Goal: Task Accomplishment & Management: Manage account settings

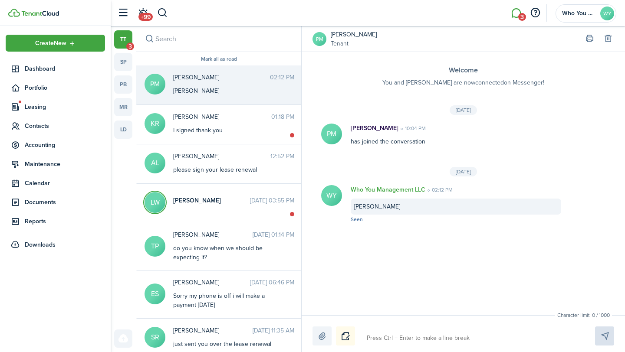
click at [350, 36] on link "[PERSON_NAME]" at bounding box center [354, 34] width 46 height 9
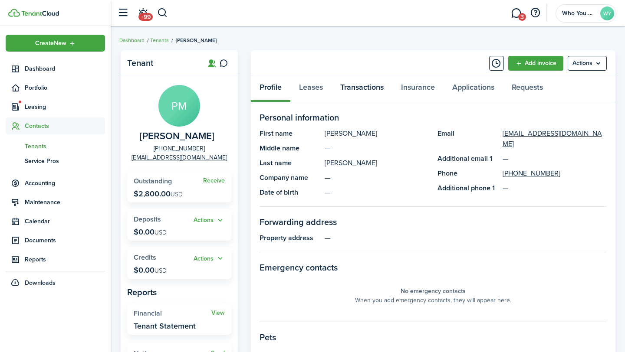
click at [347, 98] on link "Transactions" at bounding box center [361, 89] width 61 height 26
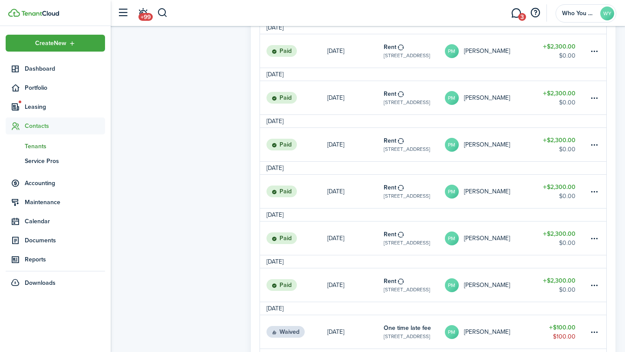
scroll to position [771, 0]
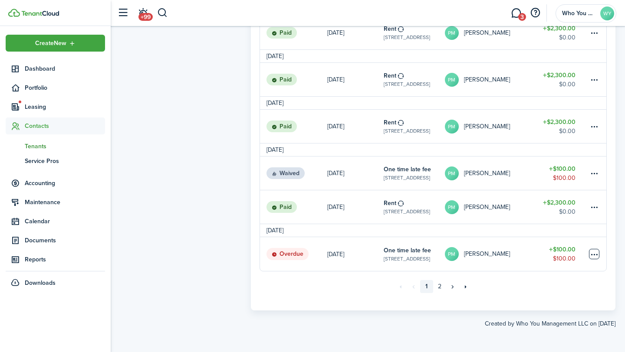
click at [590, 256] on table-menu-btn-icon at bounding box center [594, 254] width 10 height 10
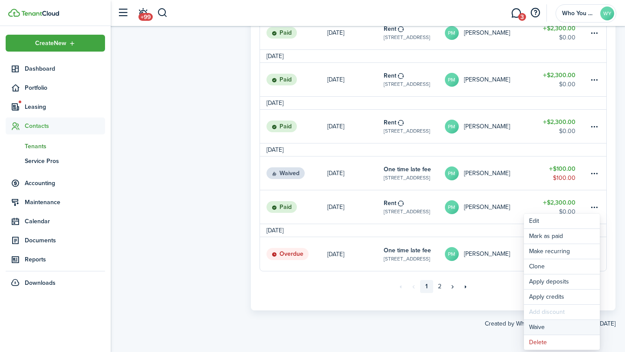
click at [550, 328] on button "Waive" at bounding box center [562, 327] width 76 height 15
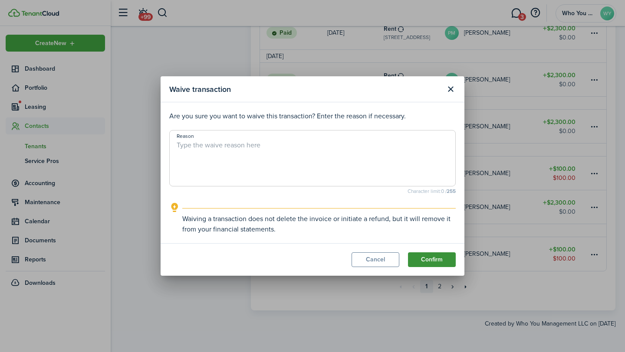
click at [433, 262] on button "Confirm" at bounding box center [432, 259] width 48 height 15
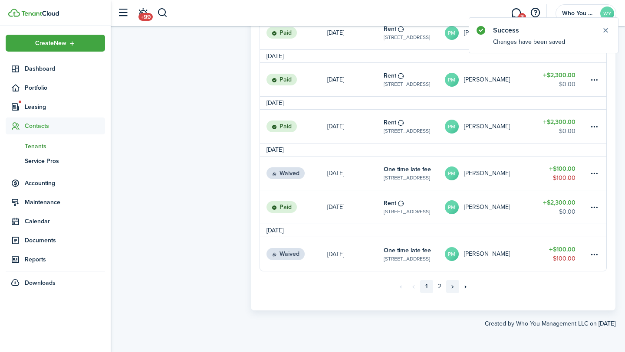
click at [449, 291] on link "»" at bounding box center [452, 286] width 13 height 13
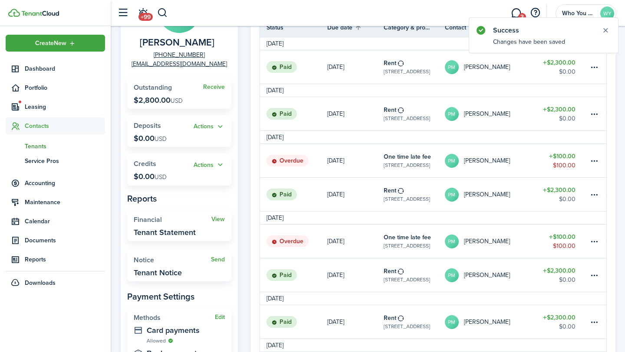
scroll to position [95, 0]
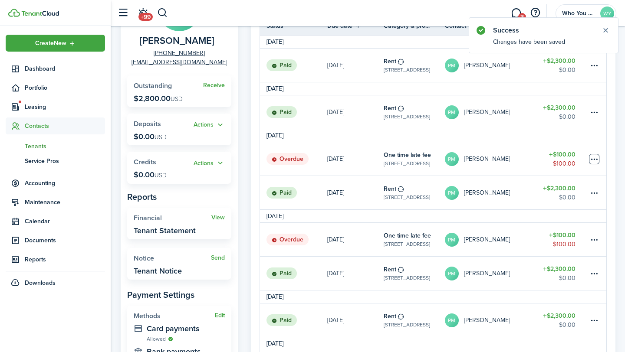
click at [598, 157] on table-menu-btn-icon at bounding box center [594, 159] width 10 height 10
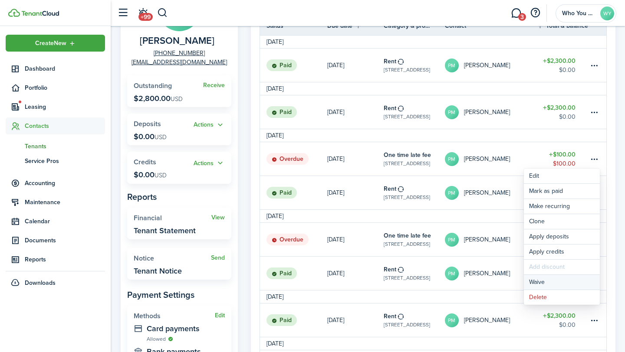
click at [550, 281] on button "Waive" at bounding box center [562, 282] width 76 height 15
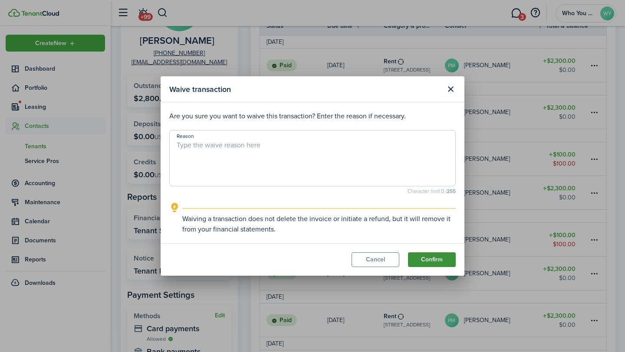
click at [432, 259] on button "Confirm" at bounding box center [432, 259] width 48 height 15
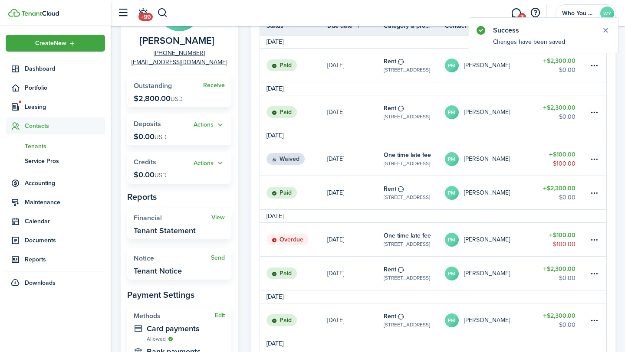
click at [593, 241] on table-menu-btn-icon at bounding box center [594, 240] width 10 height 10
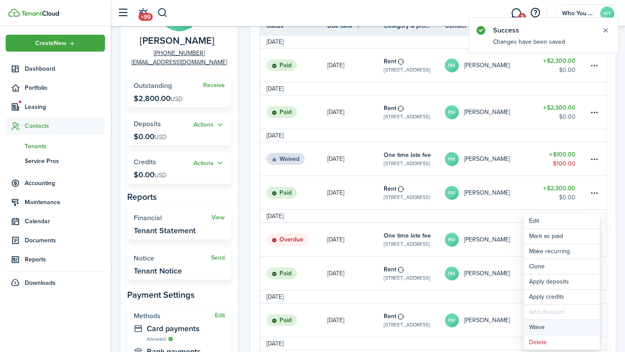
click at [541, 331] on button "Waive" at bounding box center [562, 327] width 76 height 15
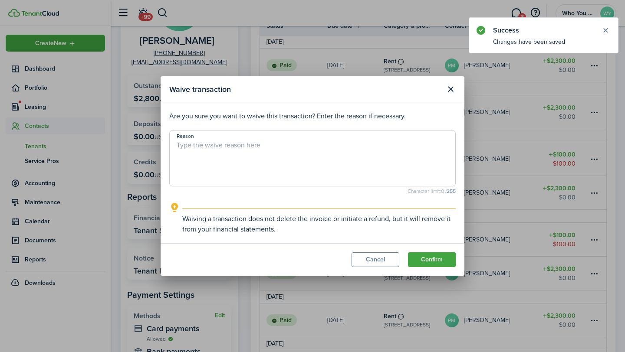
click at [384, 170] on textarea "Reason" at bounding box center [312, 161] width 285 height 42
click at [433, 265] on button "Confirm" at bounding box center [432, 259] width 48 height 15
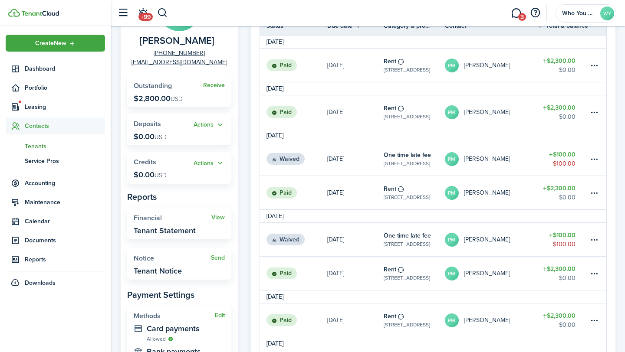
scroll to position [370, 0]
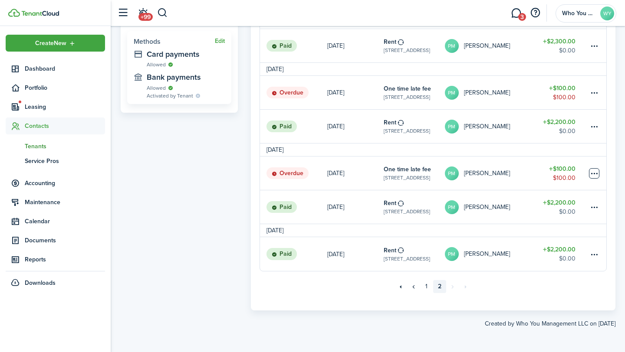
click at [596, 171] on table-menu-btn-icon at bounding box center [594, 173] width 10 height 10
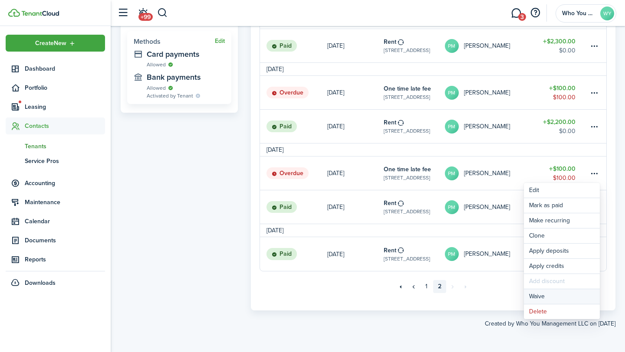
click at [544, 294] on button "Waive" at bounding box center [562, 296] width 76 height 15
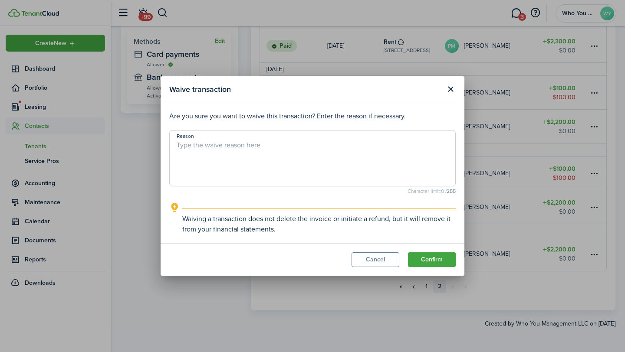
click at [441, 249] on modal-footer "Cancel Confirm" at bounding box center [313, 259] width 304 height 33
click at [442, 253] on button "Confirm" at bounding box center [432, 259] width 48 height 15
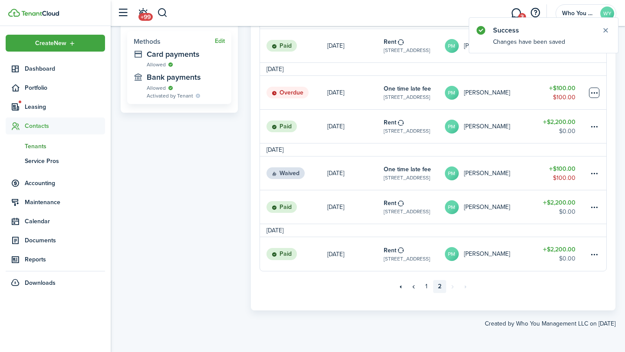
click at [594, 96] on table-menu-btn-icon at bounding box center [594, 93] width 10 height 10
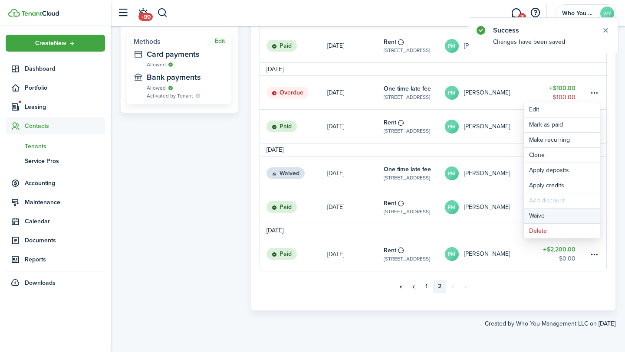
click at [560, 213] on button "Waive" at bounding box center [562, 216] width 76 height 15
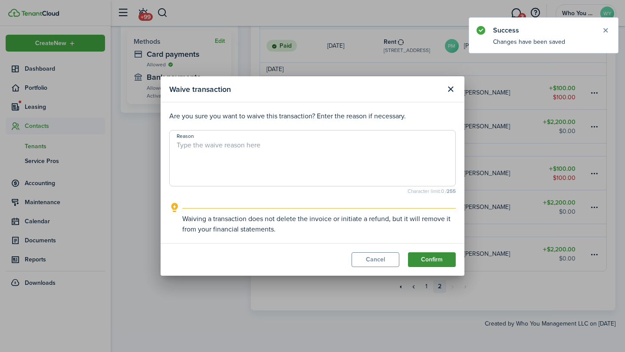
click at [441, 255] on button "Confirm" at bounding box center [432, 259] width 48 height 15
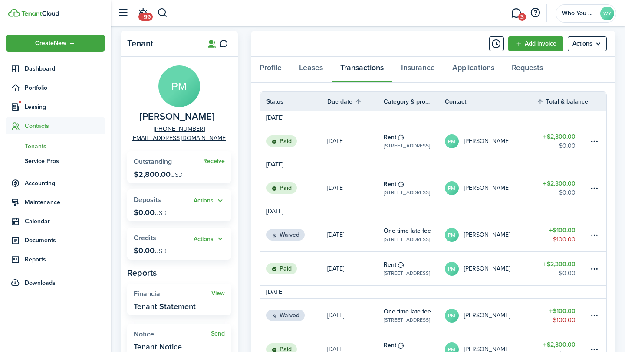
scroll to position [0, 0]
